Goal: Check status: Check status

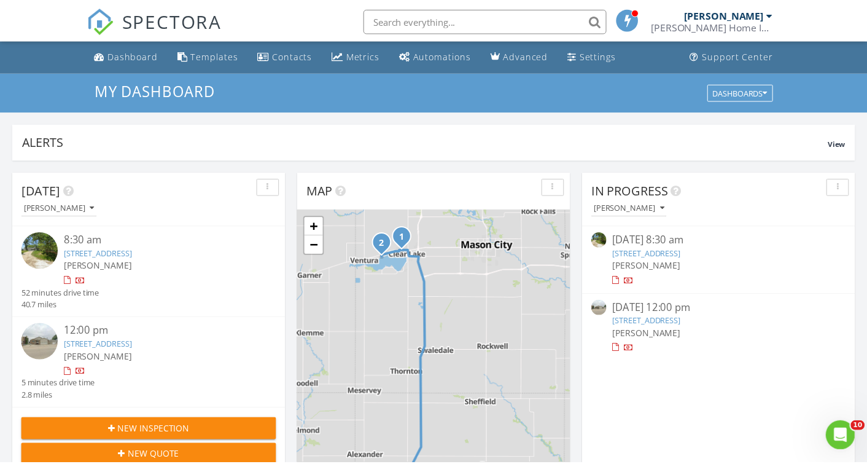
scroll to position [1137, 886]
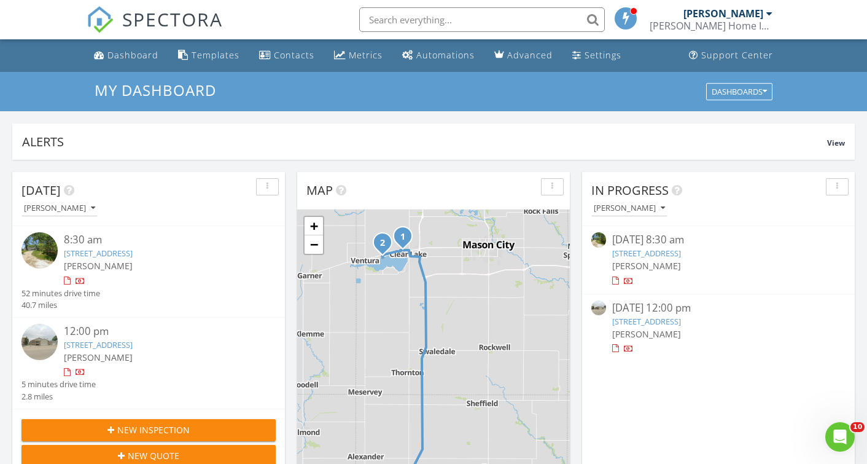
click at [664, 253] on link "21 Timberlane Dr , Clear Lake, IA 50428" at bounding box center [646, 252] width 69 height 11
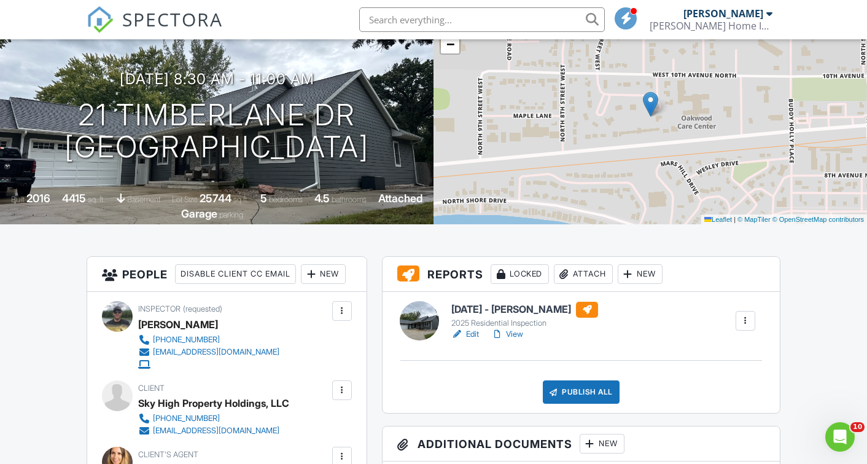
scroll to position [215, 0]
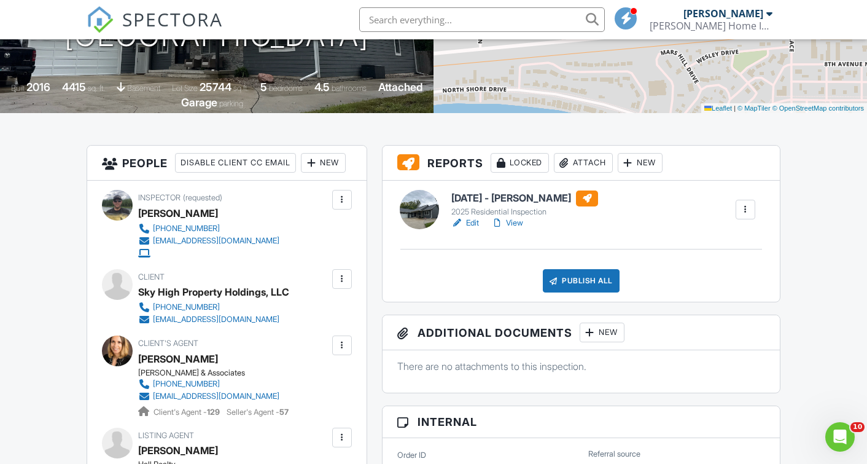
click at [504, 200] on h6 "[DATE] - [PERSON_NAME]" at bounding box center [524, 198] width 147 height 16
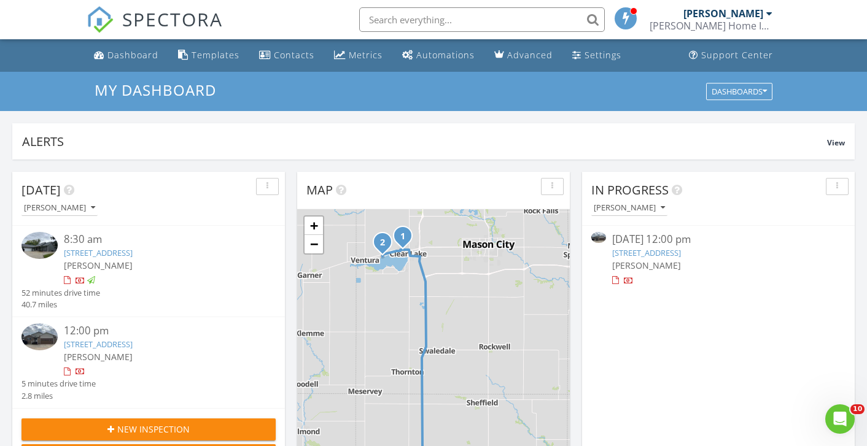
click at [681, 251] on link "4641 N Shore Dr , Clear Lake, IA 50428" at bounding box center [646, 252] width 69 height 11
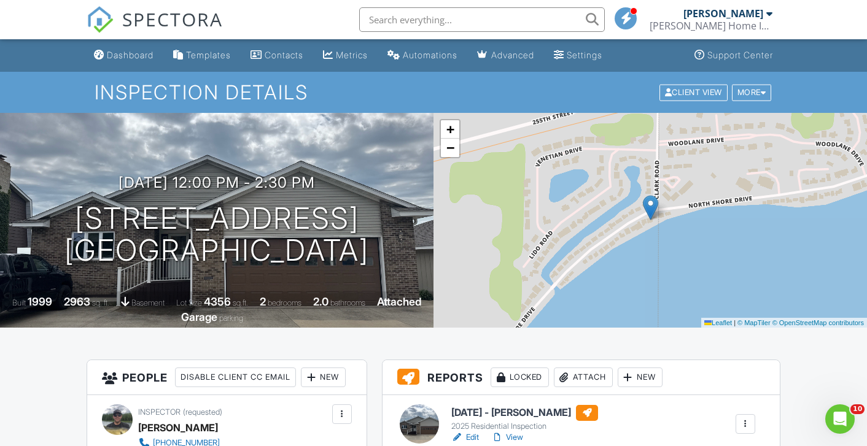
scroll to position [229, 0]
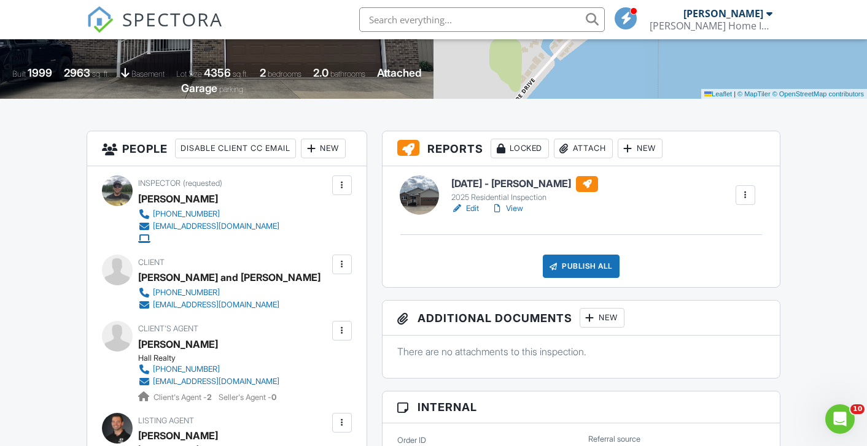
click at [492, 181] on h6 "8/27/2025 - Moore" at bounding box center [524, 184] width 147 height 16
